Goal: Task Accomplishment & Management: Complete application form

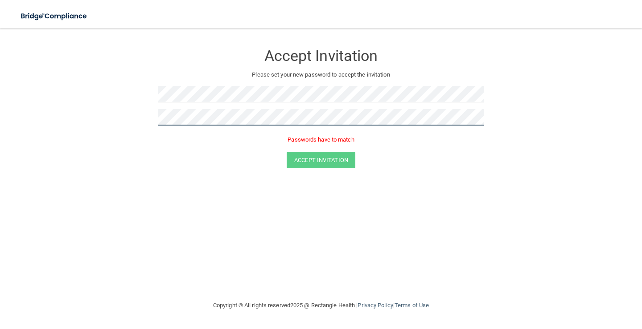
click at [287, 152] on button "Accept Invitation" at bounding box center [321, 160] width 69 height 16
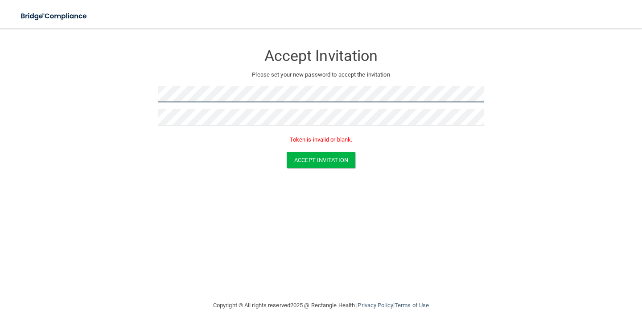
click at [147, 96] on form "Accept Invitation Please set your new password to accept the invitation Token i…" at bounding box center [321, 108] width 606 height 142
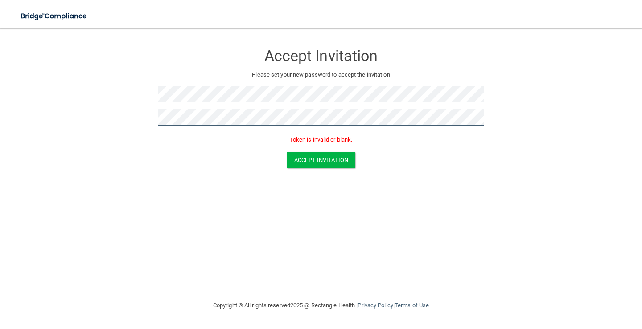
click at [151, 115] on form "Accept Invitation Please set your new password to accept the invitation Token i…" at bounding box center [321, 108] width 606 height 142
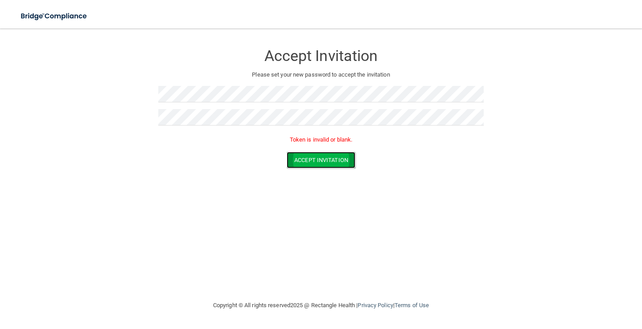
click at [317, 162] on button "Accept Invitation" at bounding box center [321, 160] width 69 height 16
click at [346, 145] on button "Accept Invitation" at bounding box center [321, 147] width 69 height 16
